Goal: Task Accomplishment & Management: Manage account settings

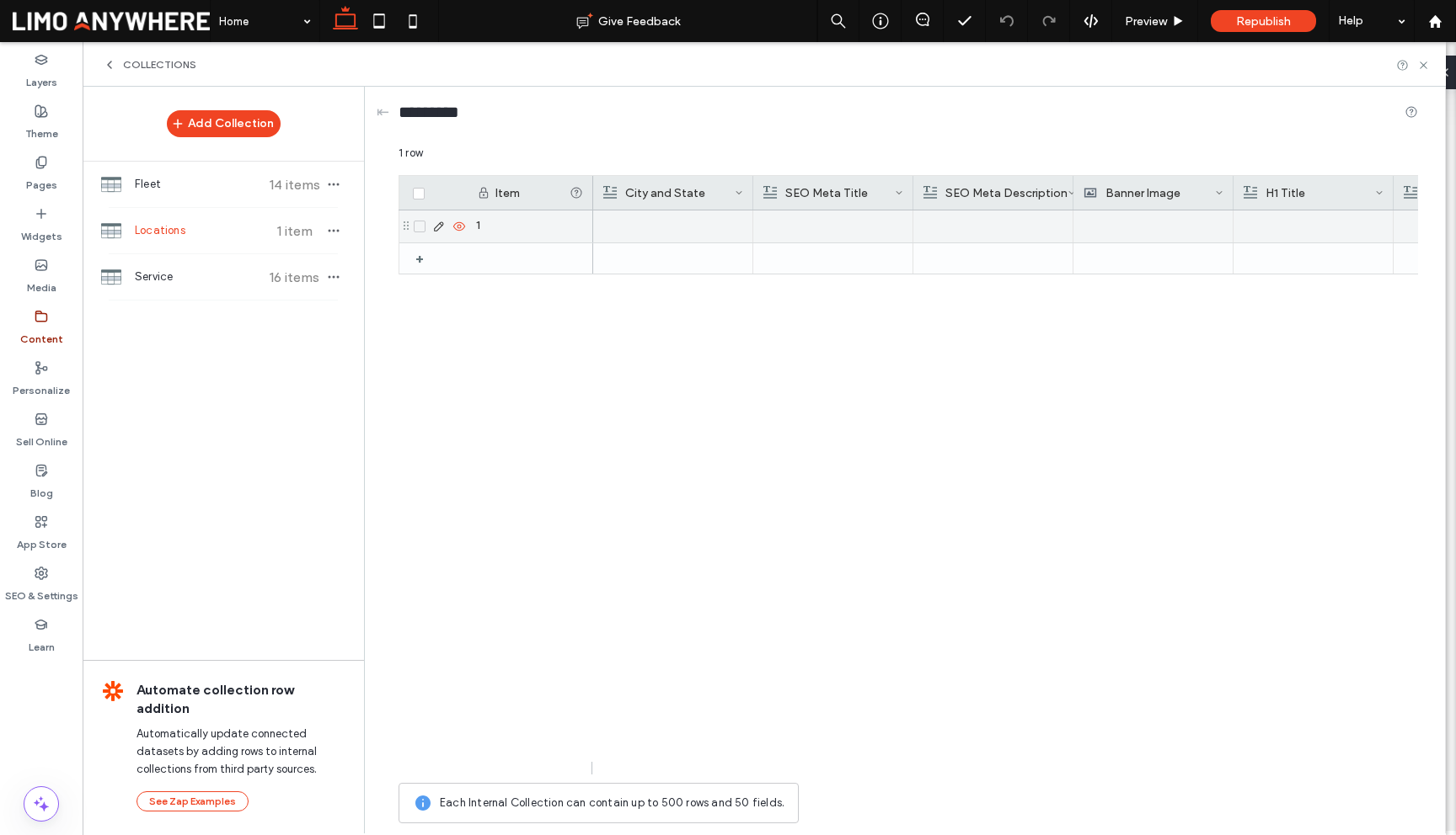
click at [437, 226] on icon at bounding box center [439, 227] width 14 height 14
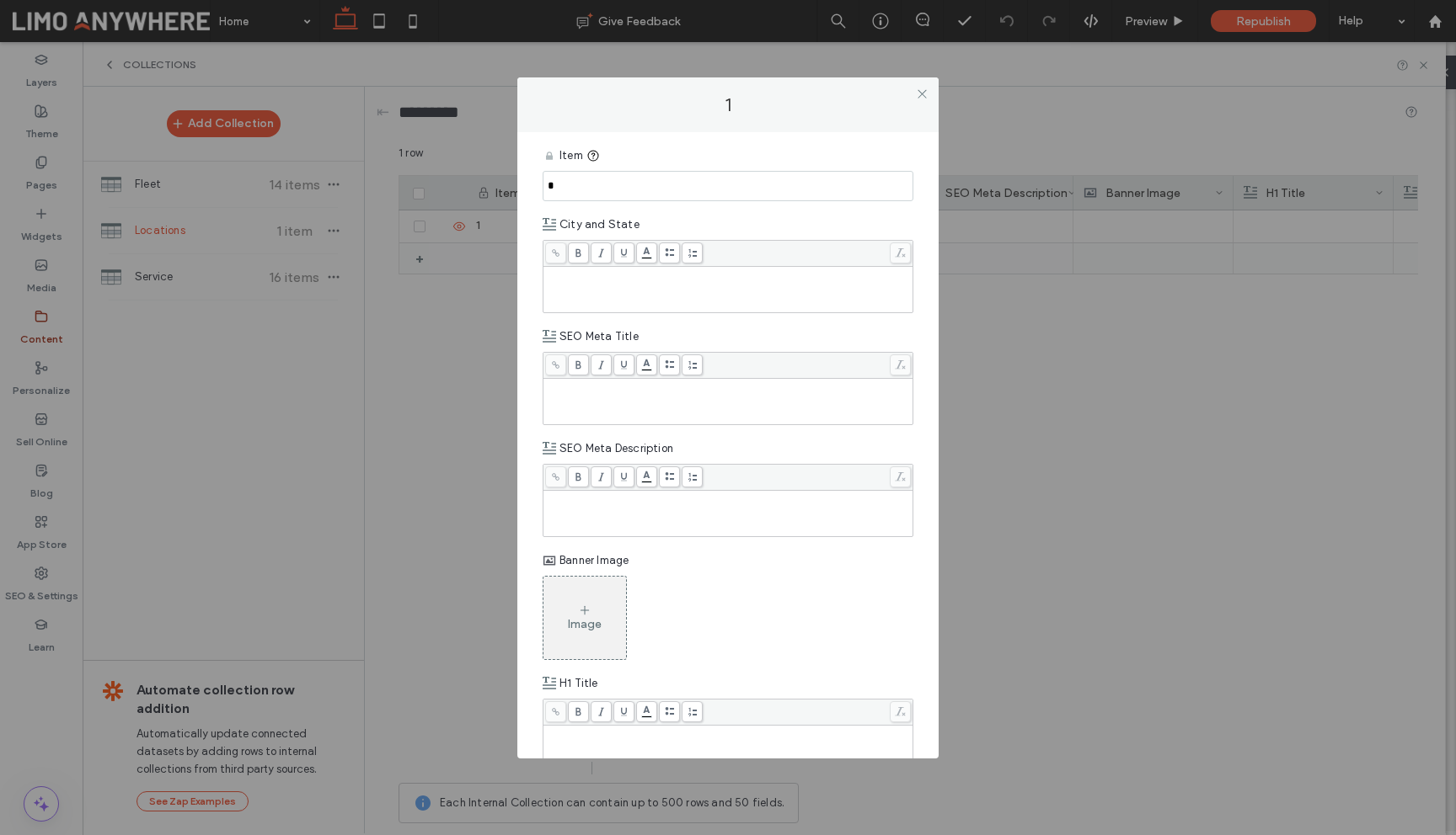
drag, startPoint x: 553, startPoint y: 190, endPoint x: 537, endPoint y: 189, distance: 16.0
click at [537, 189] on div "Item * City and State SEO Meta Title SEO Meta Description Banner Image Image H1…" at bounding box center [728, 445] width 421 height 626
click at [920, 94] on icon at bounding box center [922, 94] width 13 height 13
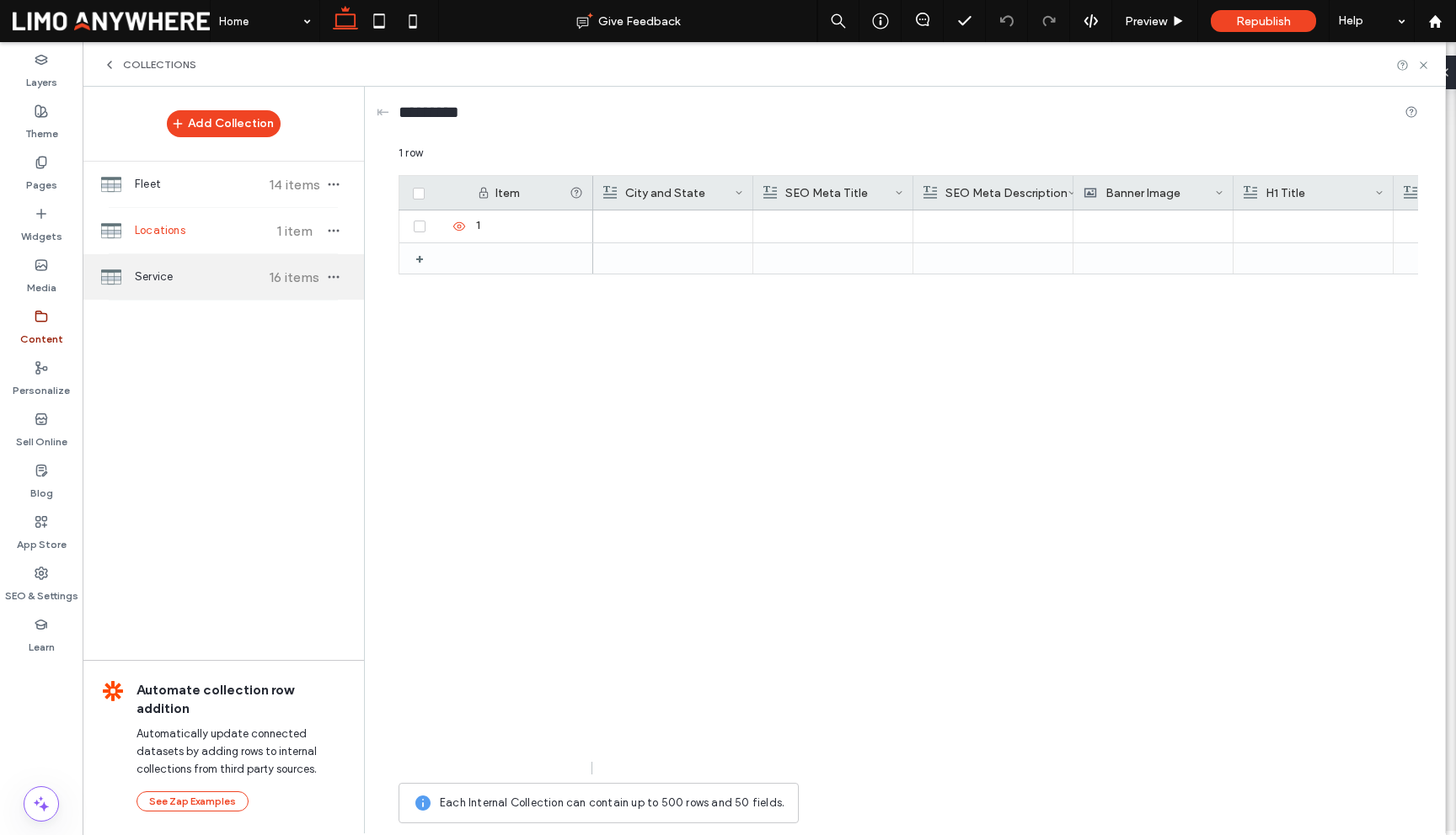
click at [231, 274] on span "Service" at bounding box center [197, 277] width 125 height 17
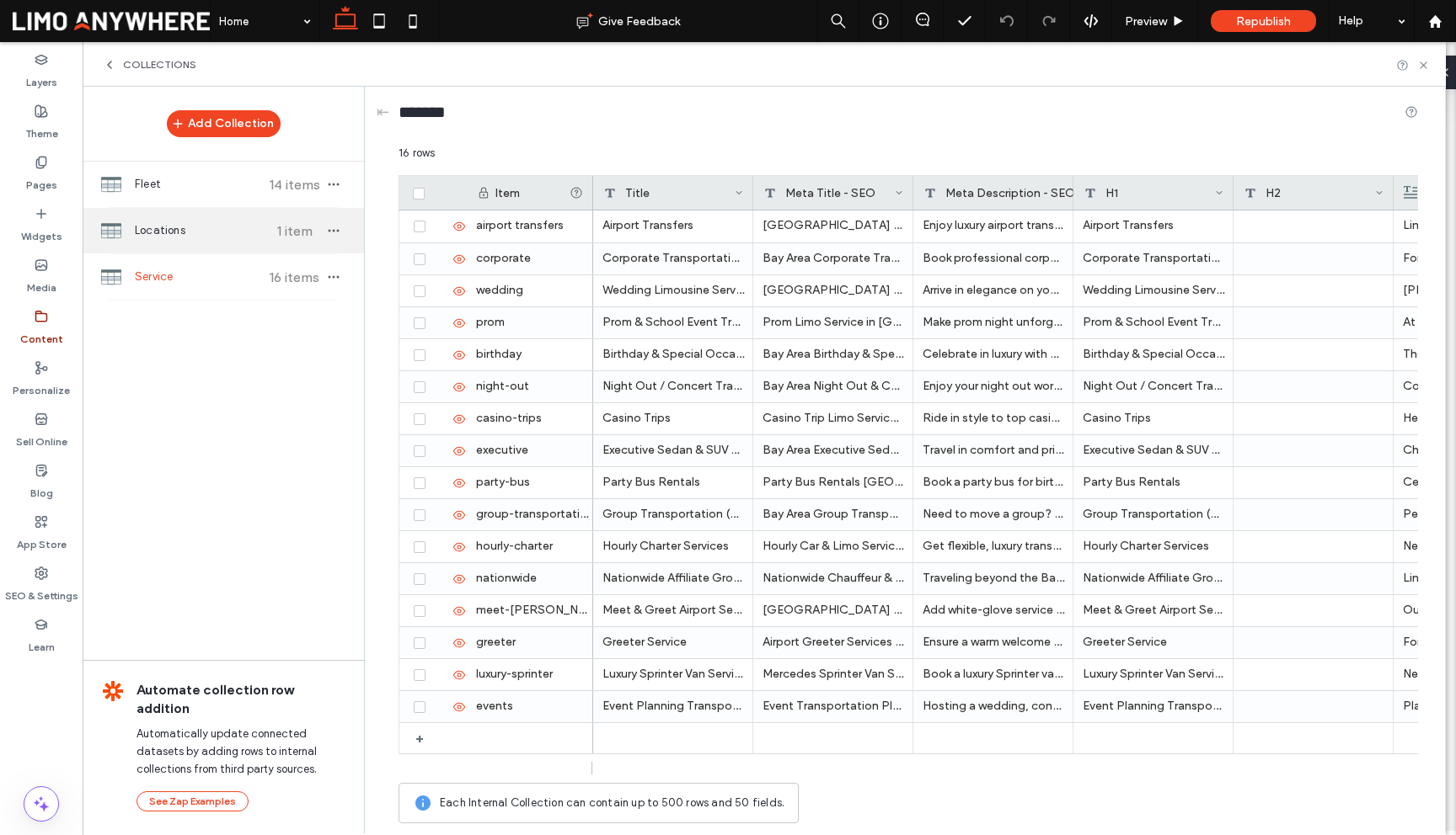
click at [234, 240] on div "Locations 1 item" at bounding box center [223, 230] width 282 height 46
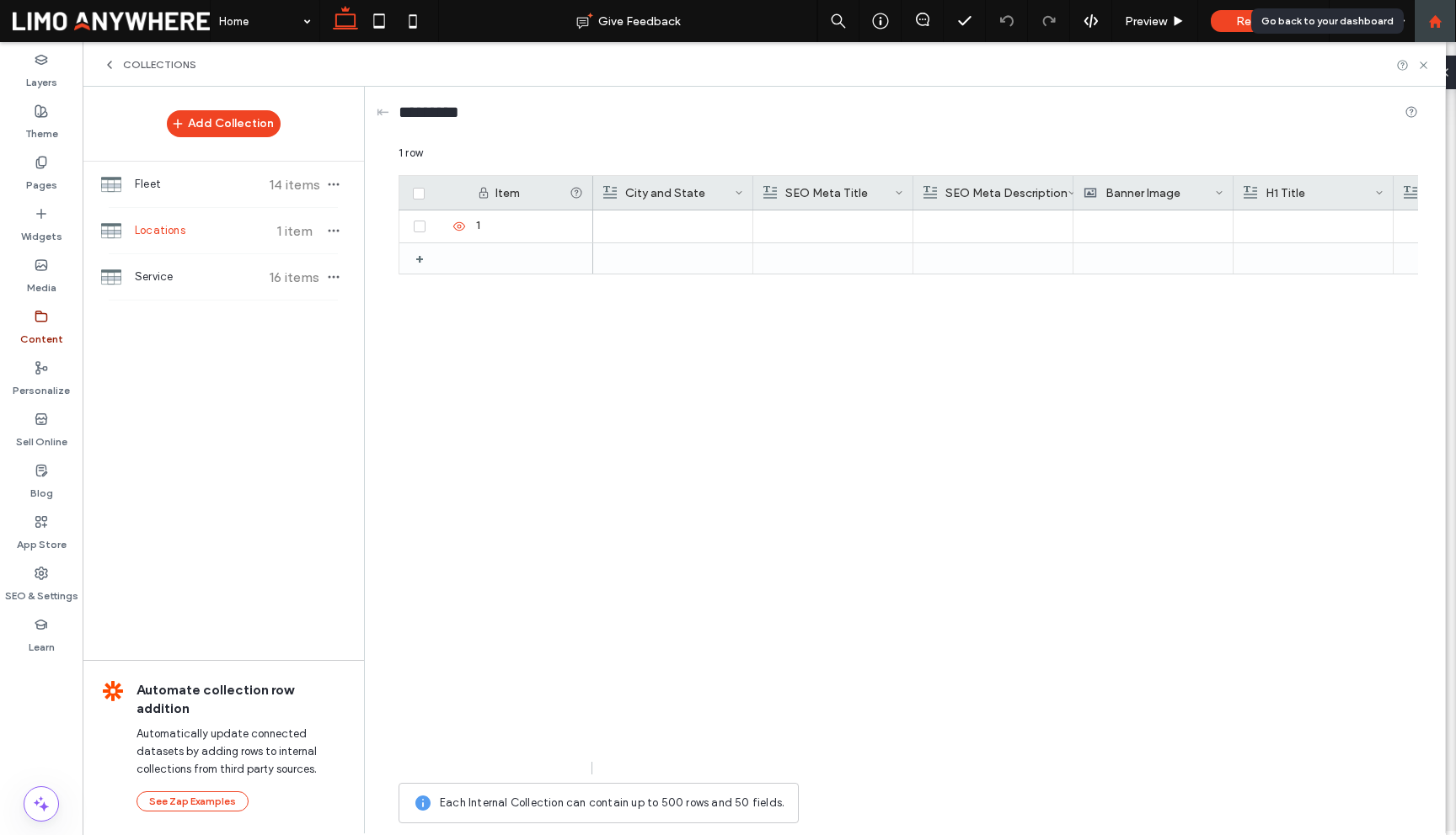
click at [1429, 23] on icon at bounding box center [1435, 20] width 14 height 14
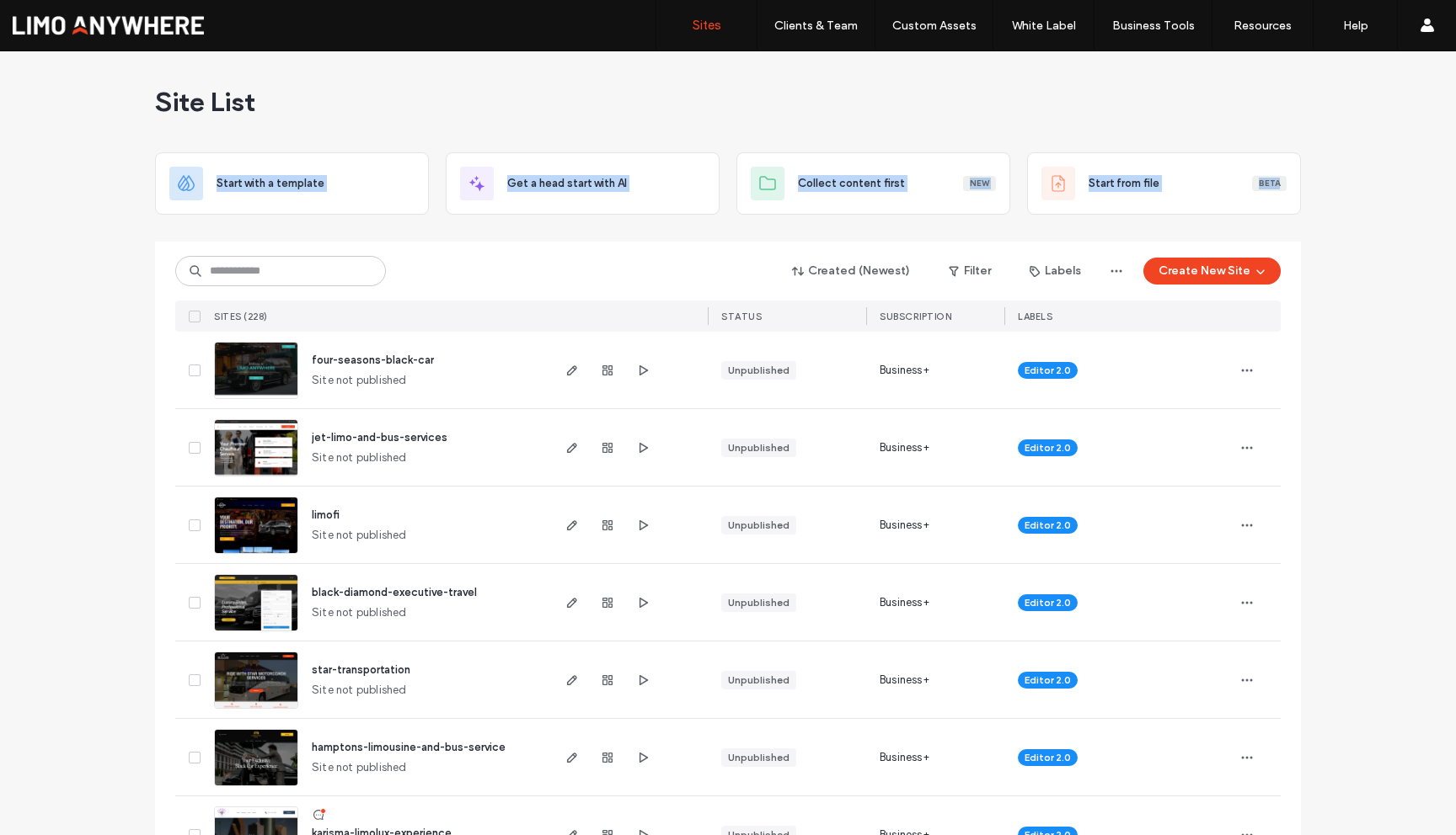
drag, startPoint x: 98, startPoint y: 125, endPoint x: 1323, endPoint y: 215, distance: 1228.3
click at [273, 271] on input at bounding box center [281, 271] width 211 height 31
click at [445, 260] on div "Created (Newest) Filter Labels Create New Site" at bounding box center [728, 271] width 1105 height 32
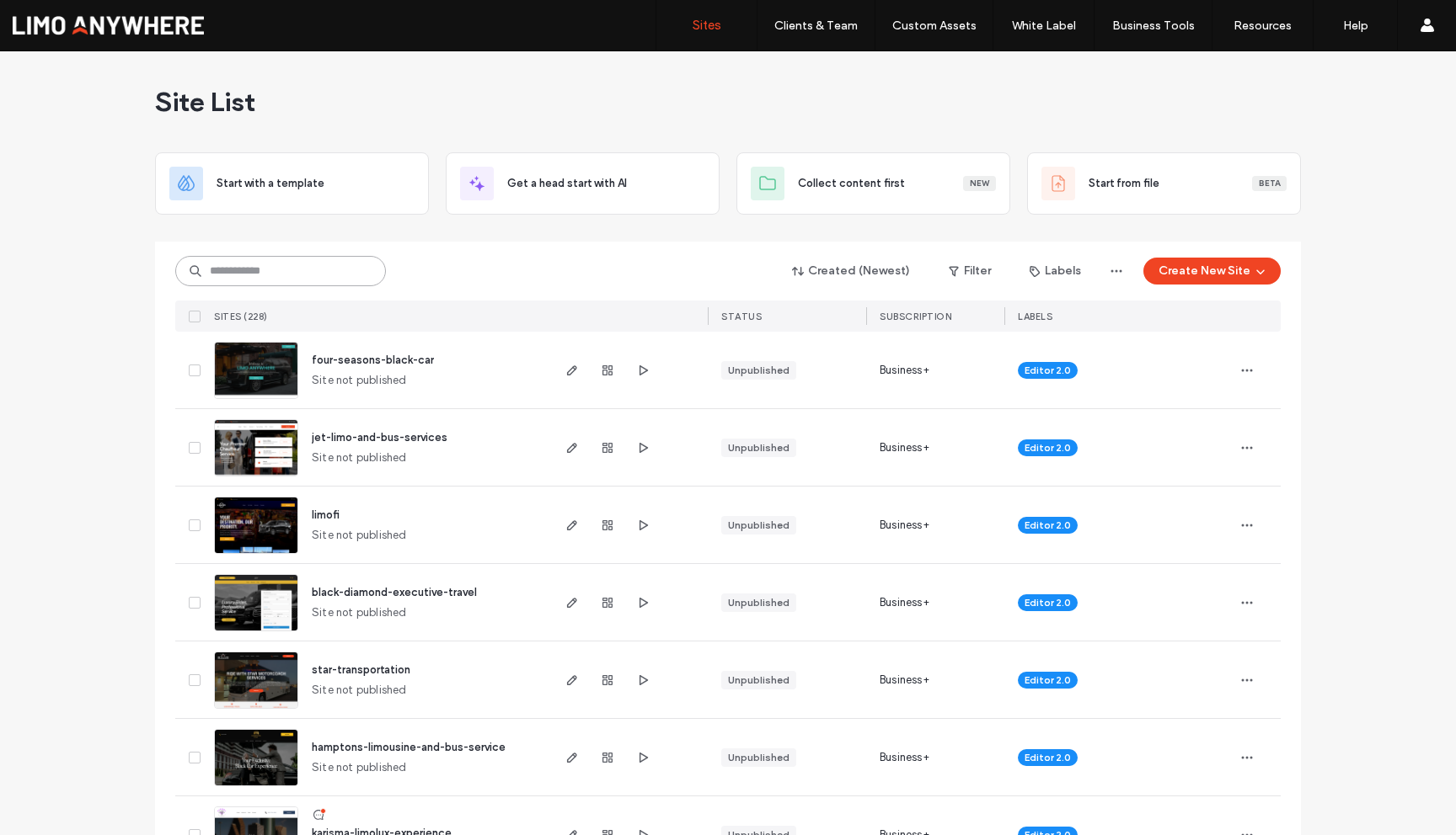
click at [286, 267] on input at bounding box center [281, 271] width 211 height 31
type input "*****"
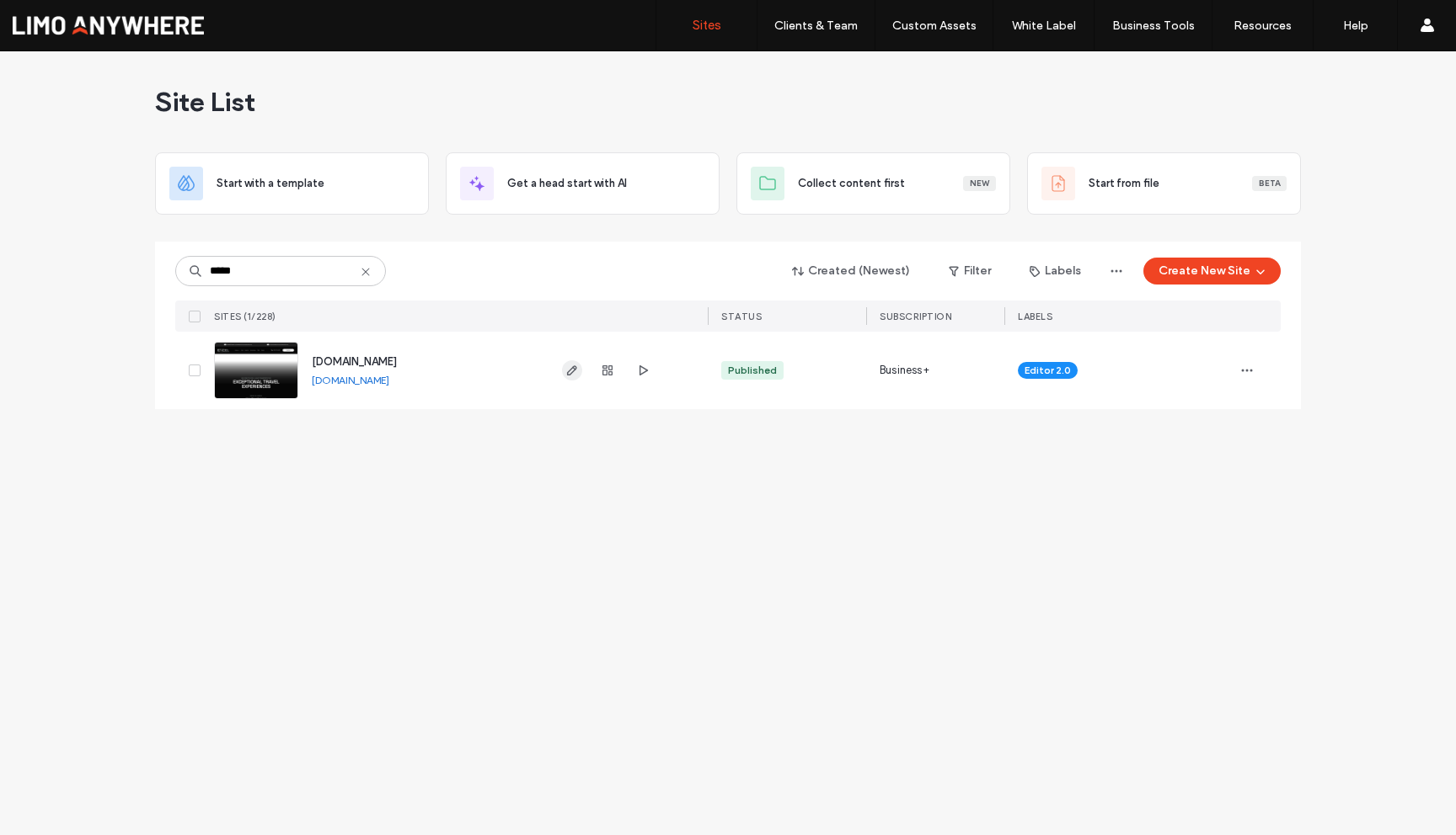
click at [572, 367] on use "button" at bounding box center [571, 370] width 10 height 10
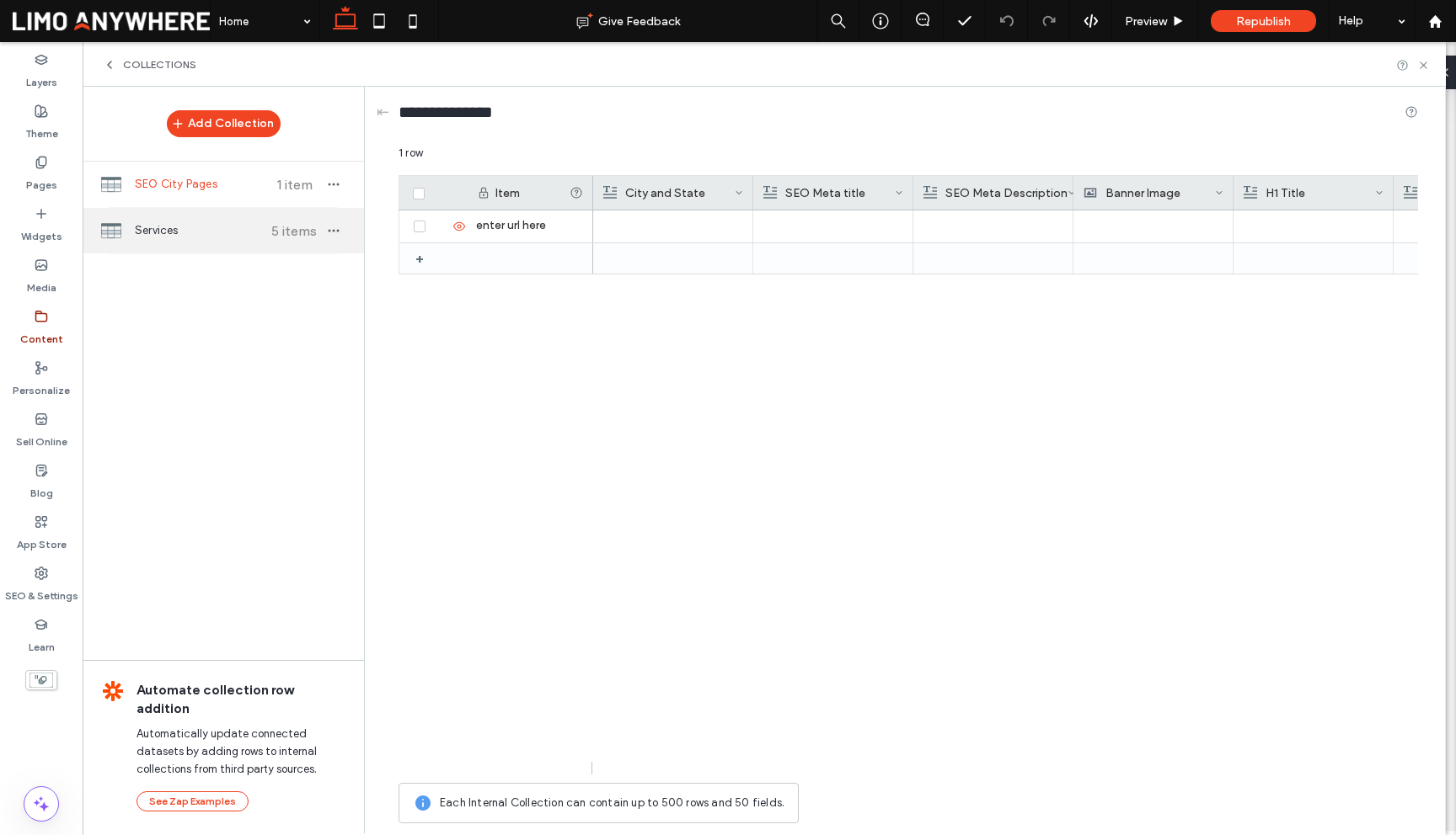
click at [202, 240] on div "Services 5 items" at bounding box center [223, 230] width 282 height 46
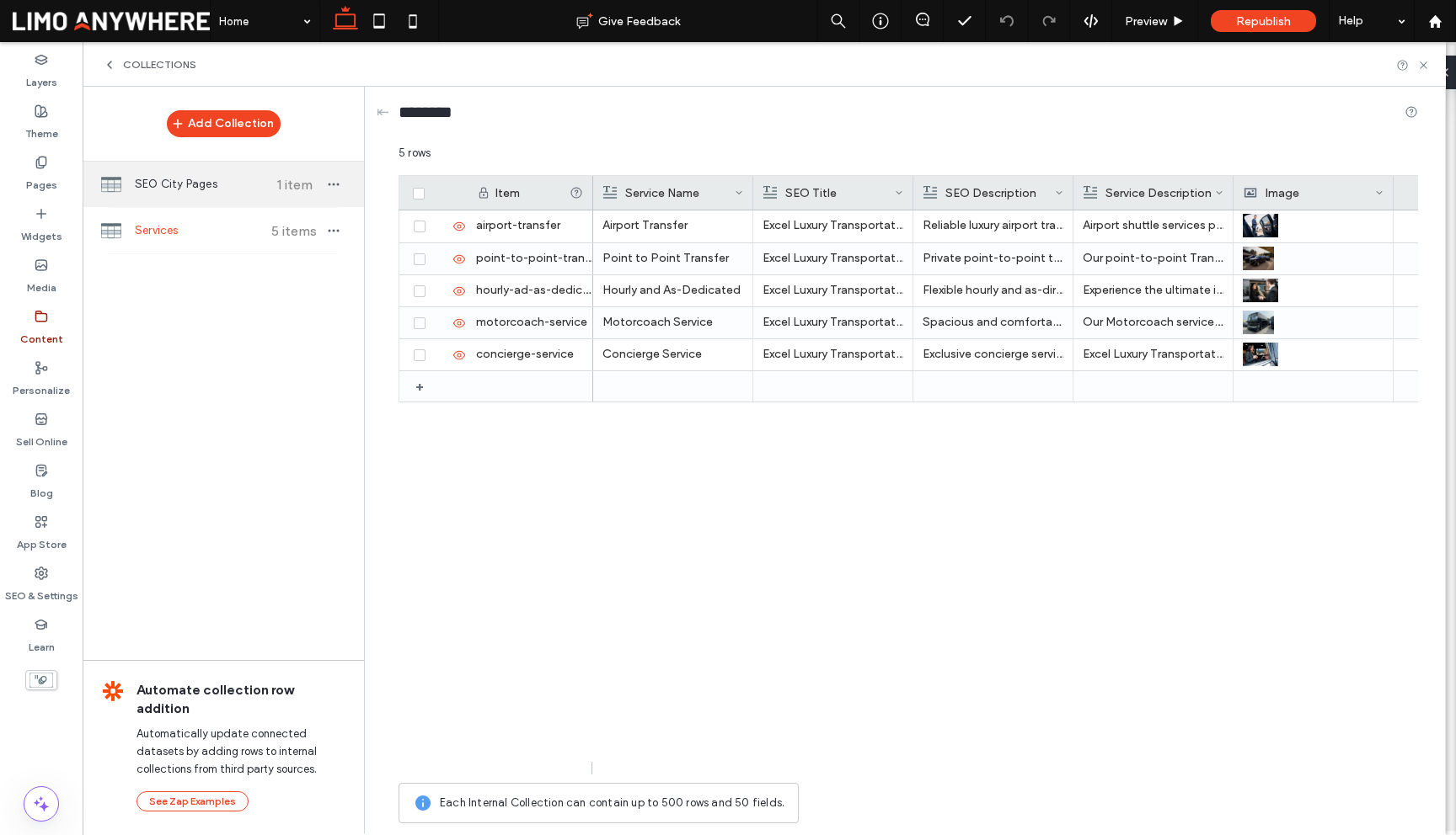
click at [208, 186] on span "SEO City Pages" at bounding box center [197, 184] width 125 height 17
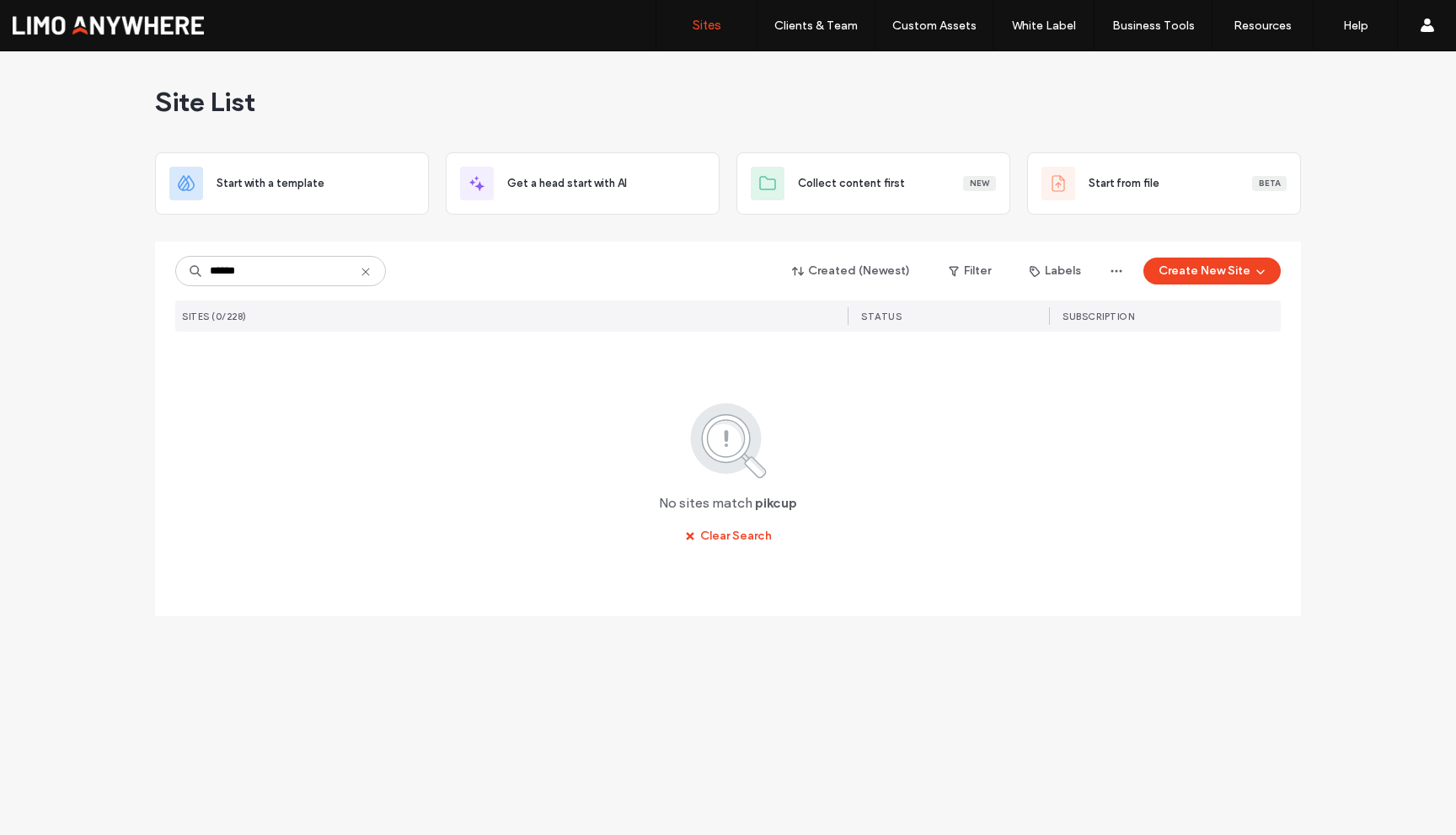
click at [231, 277] on input "******" at bounding box center [281, 271] width 211 height 31
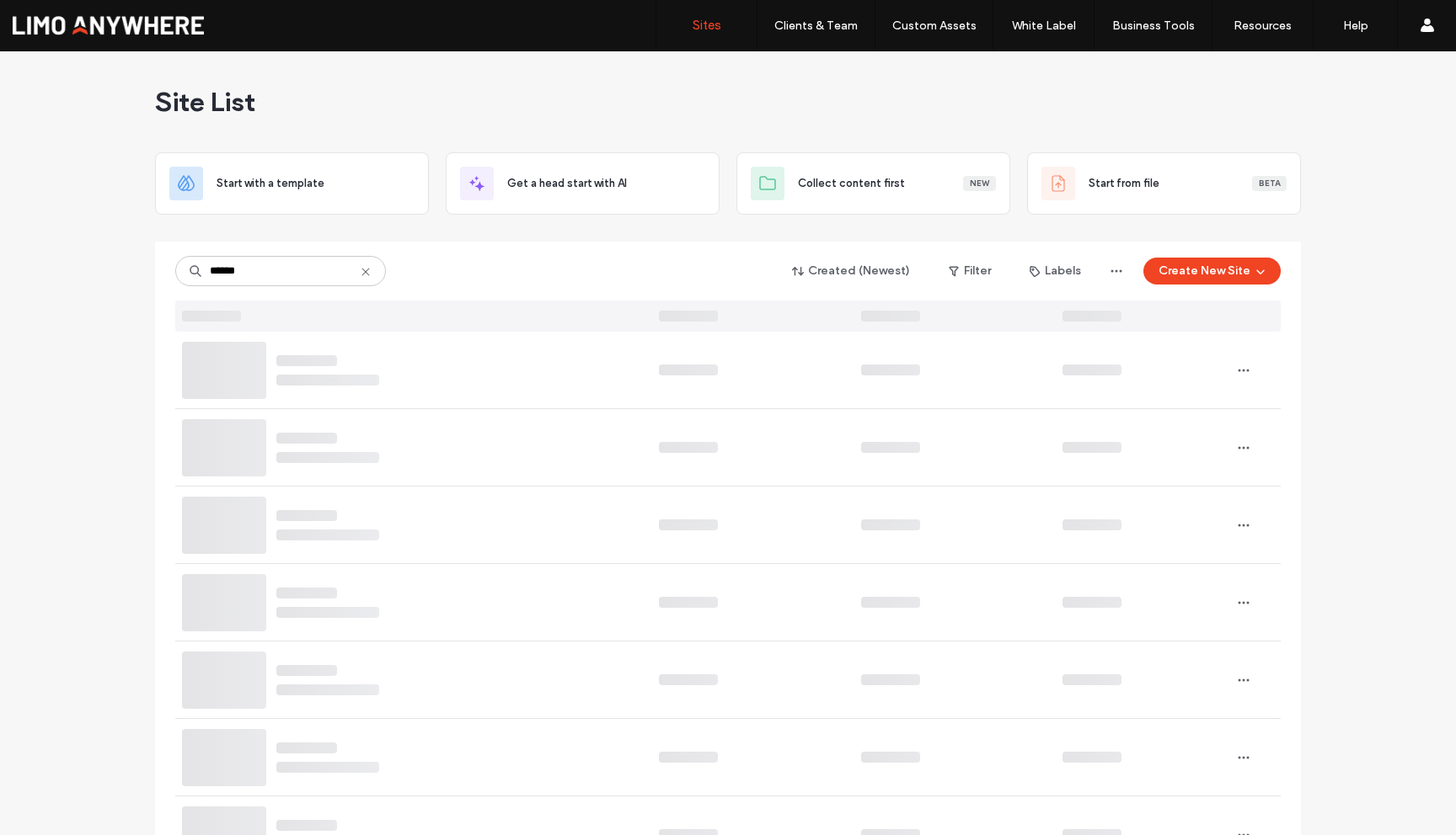
type input "******"
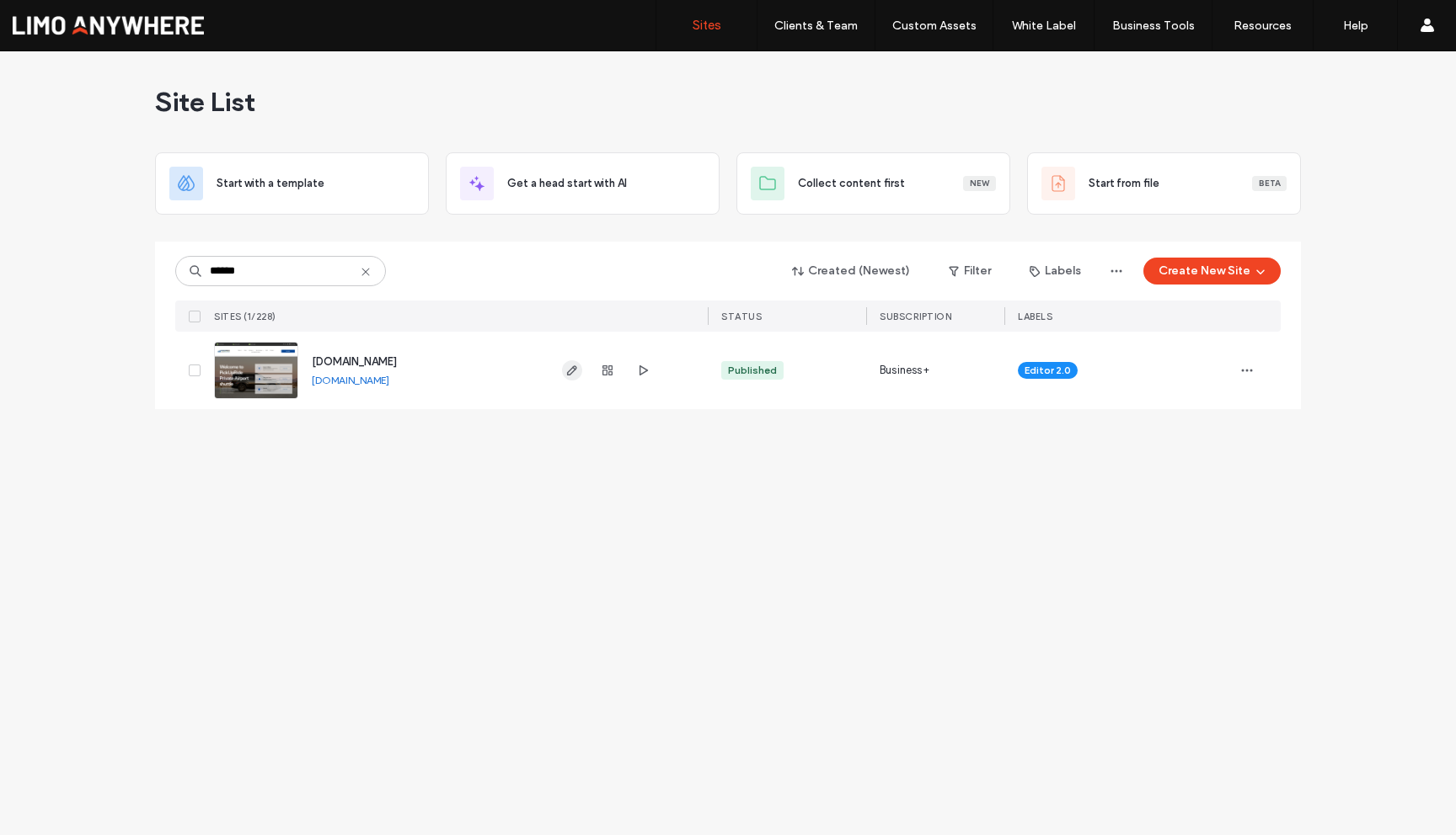
click at [564, 370] on span "button" at bounding box center [572, 371] width 20 height 20
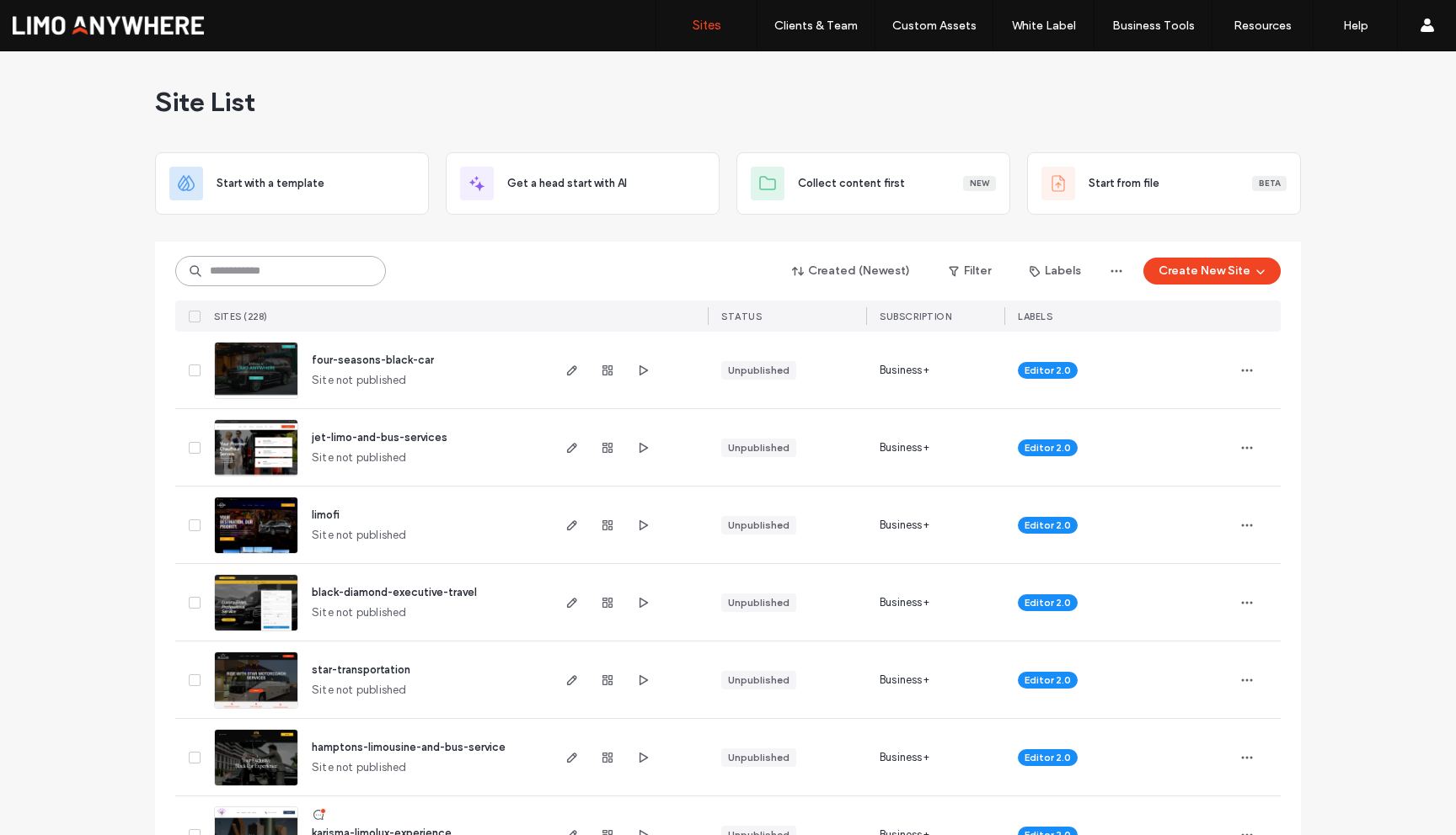
click at [296, 283] on input at bounding box center [281, 271] width 211 height 31
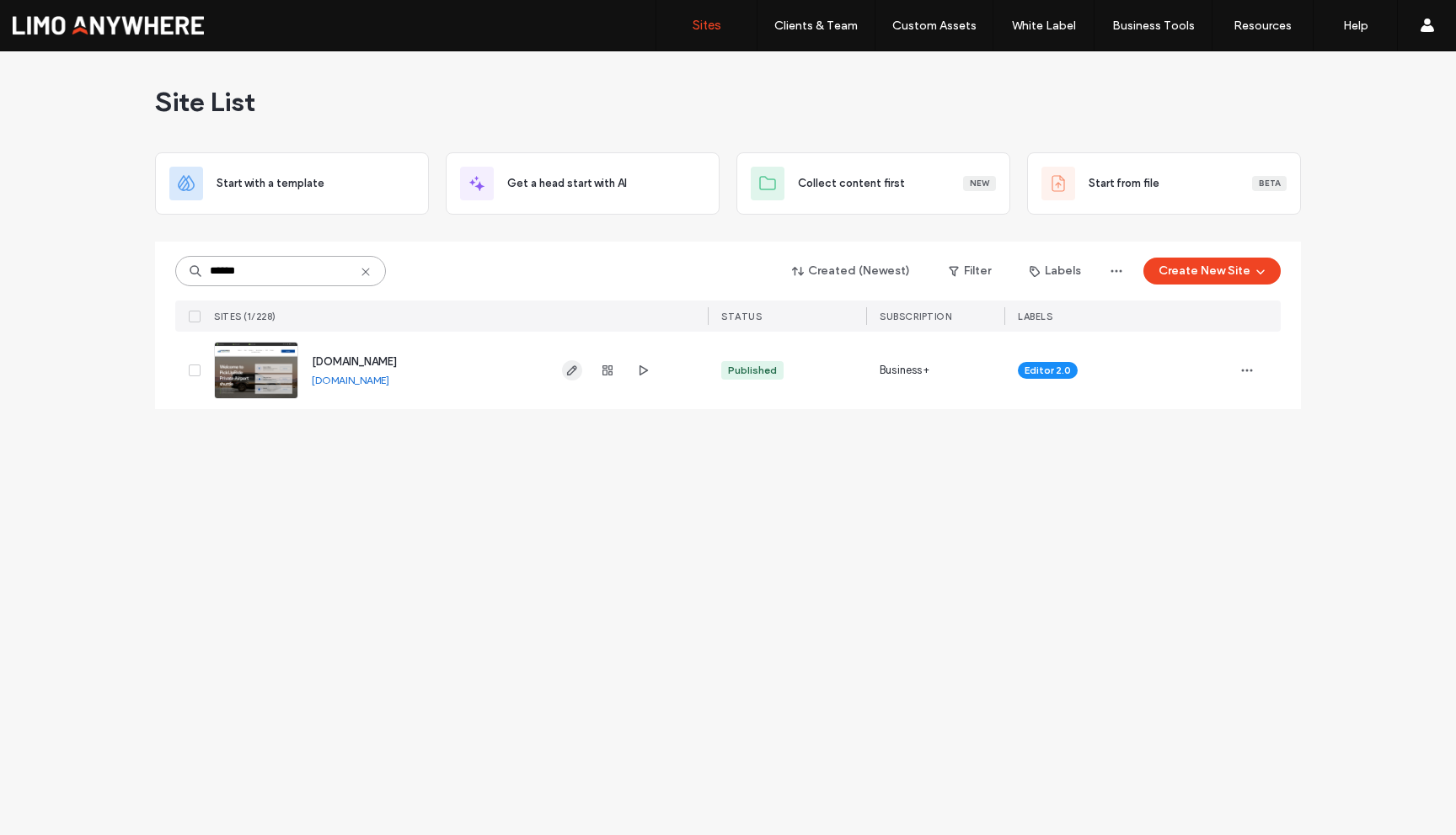
type input "******"
click at [582, 372] on span "button" at bounding box center [572, 371] width 20 height 20
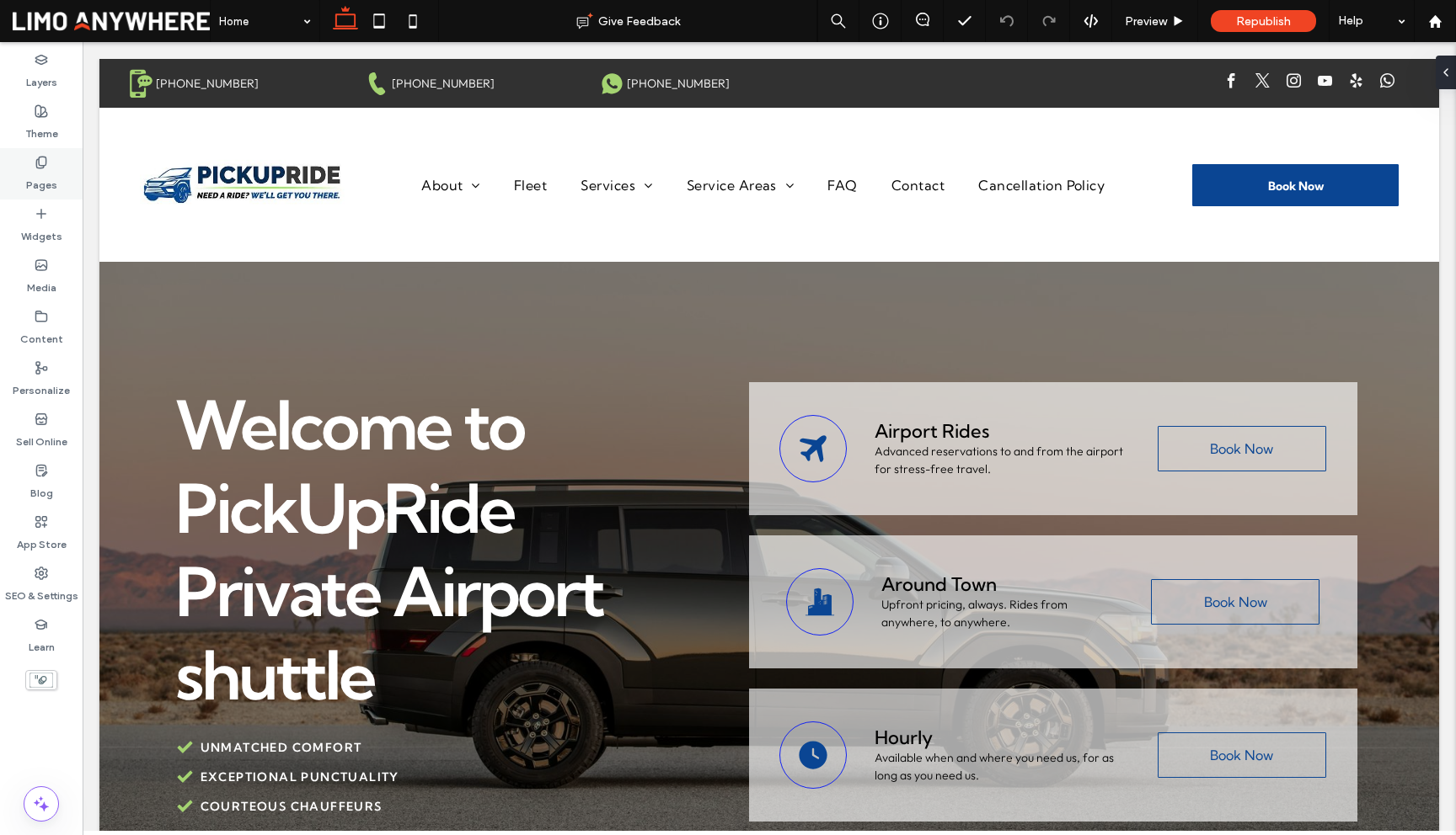
click at [38, 169] on div "Pages" at bounding box center [41, 174] width 83 height 51
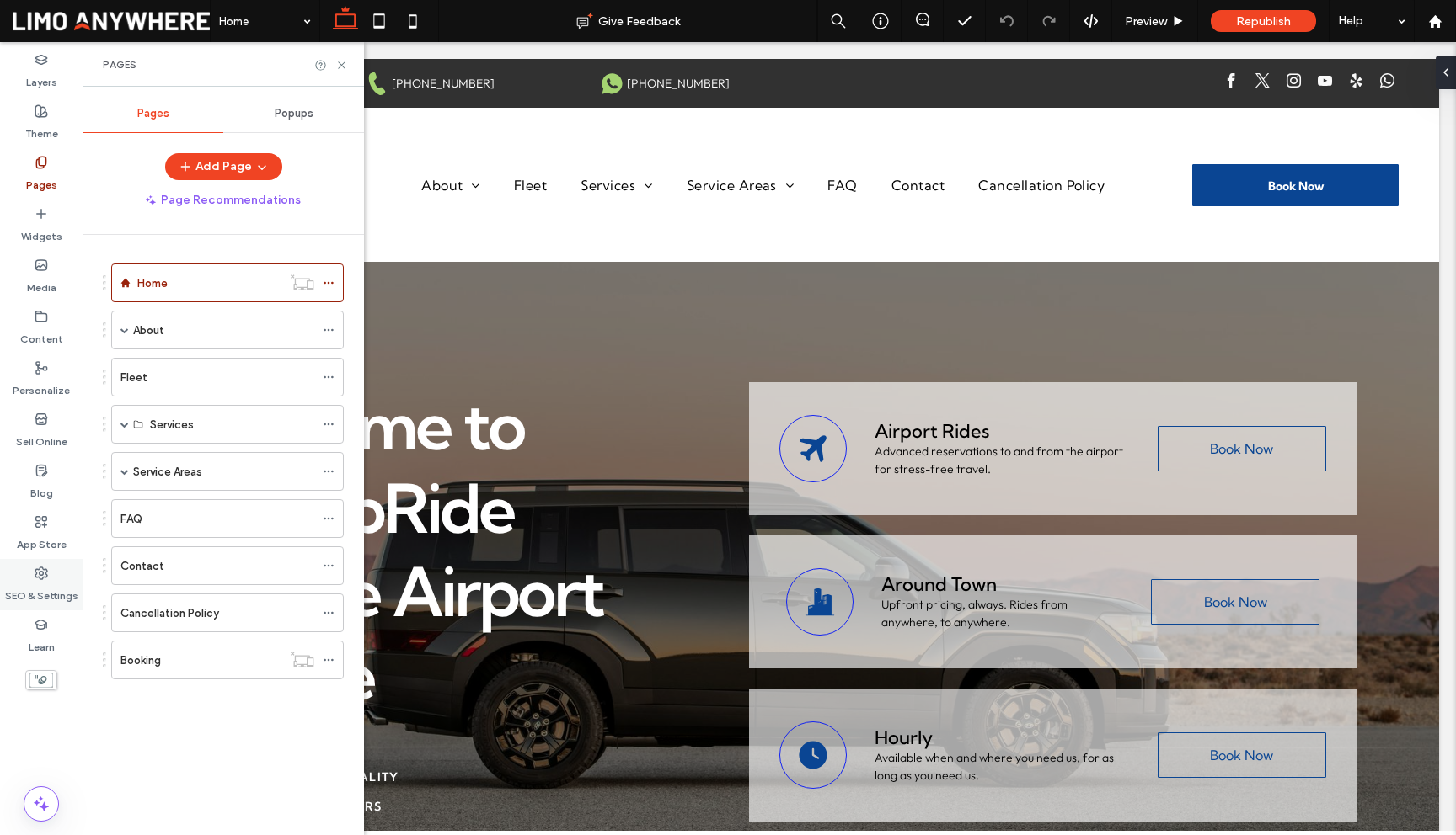
click at [46, 590] on label "SEO & Settings" at bounding box center [41, 592] width 73 height 23
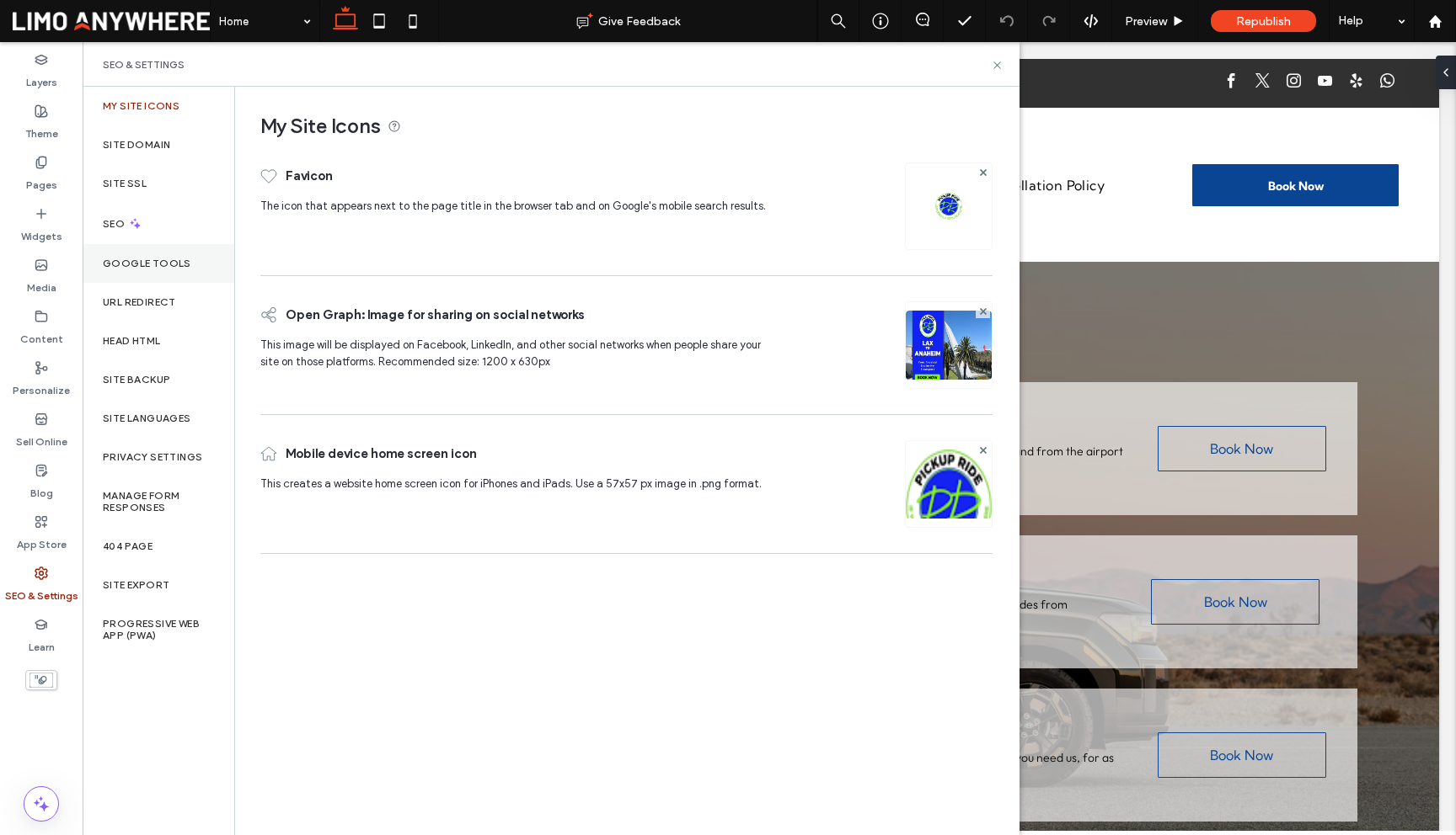
click at [161, 260] on label "Google Tools" at bounding box center [147, 263] width 88 height 12
